Goal: Task Accomplishment & Management: Manage account settings

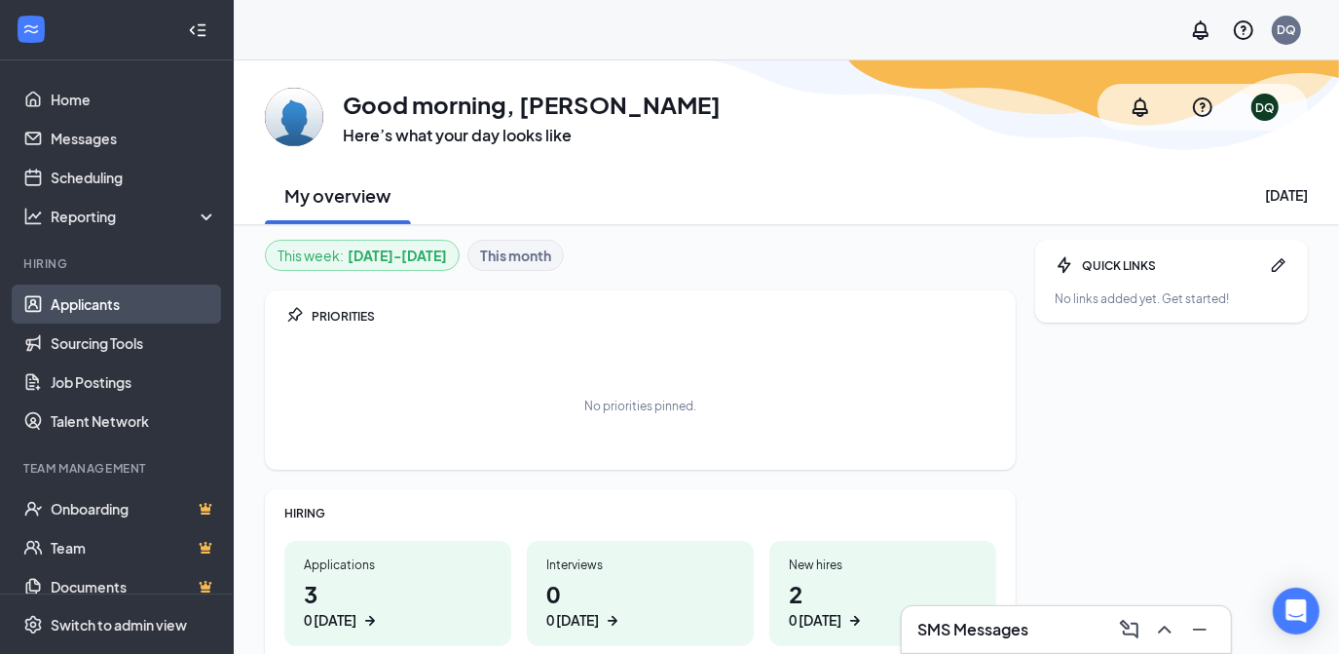
click at [67, 301] on link "Applicants" at bounding box center [134, 303] width 167 height 39
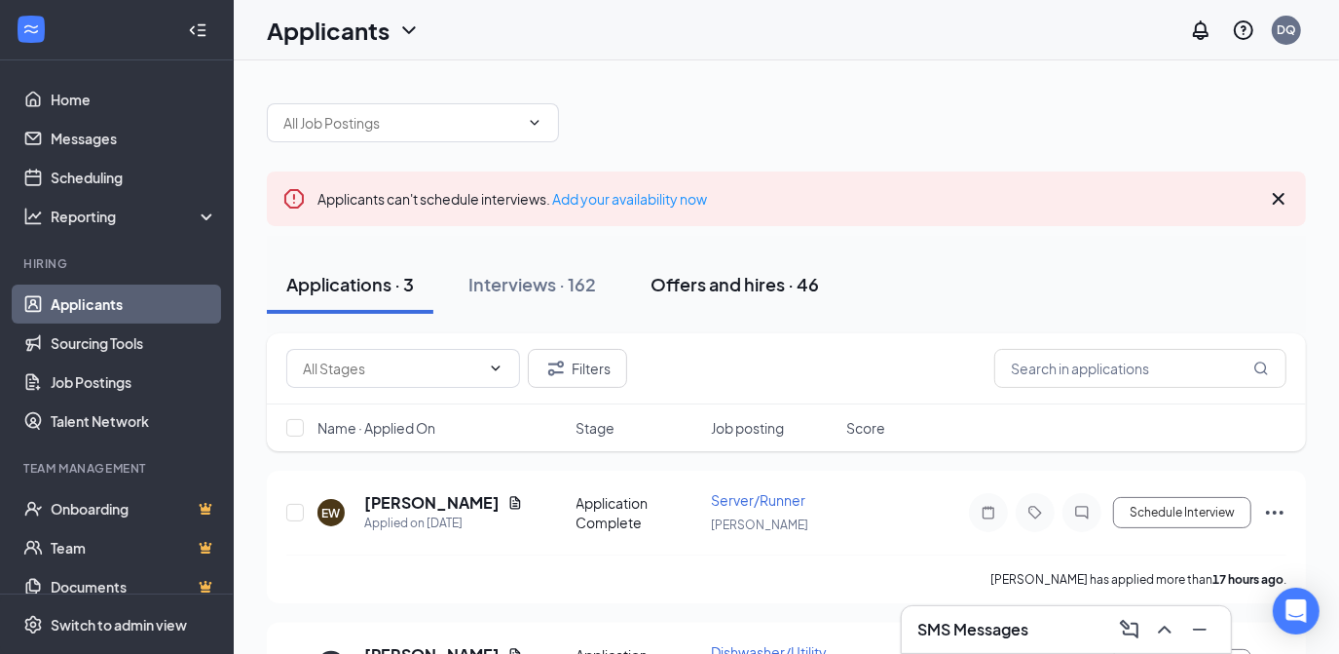
click at [735, 292] on div "Offers and hires · 46" at bounding box center [735, 284] width 169 height 24
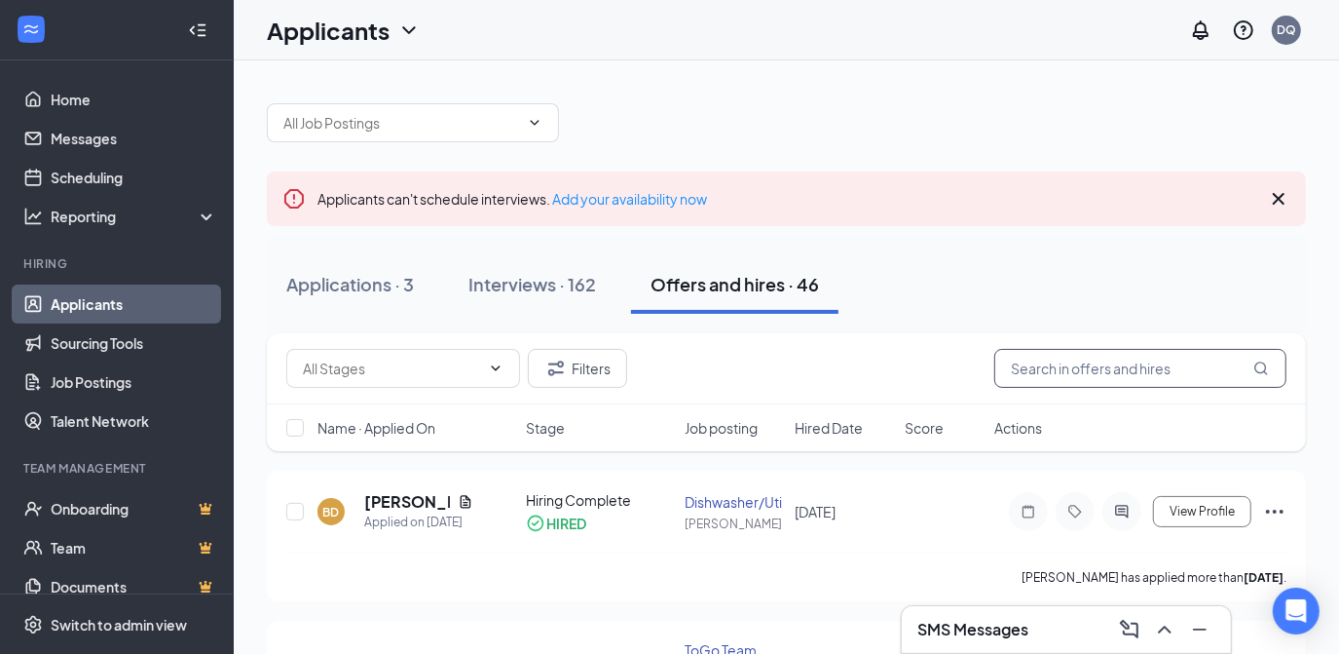
click at [1044, 375] on input "text" at bounding box center [1141, 368] width 292 height 39
type input "[PERSON_NAME]"
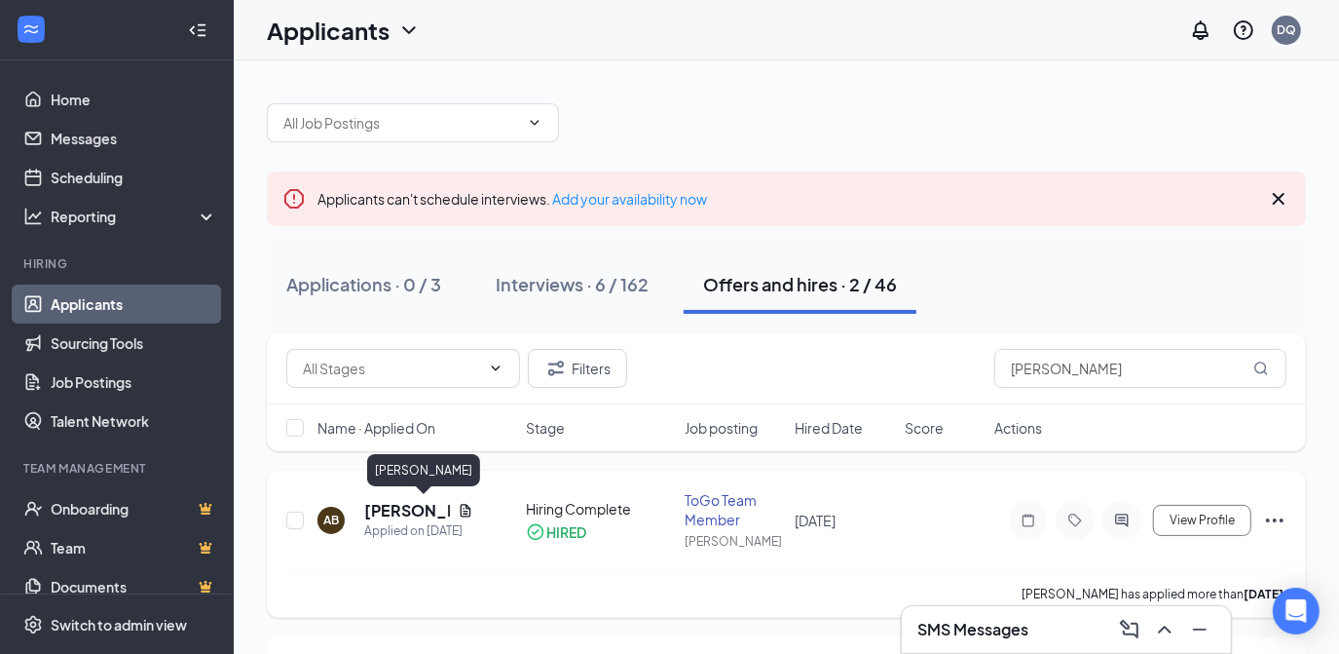
click at [403, 511] on h5 "[PERSON_NAME]" at bounding box center [407, 510] width 86 height 21
